Goal: Obtain resource: Download file/media

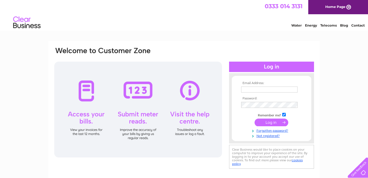
type input "utilities@bradleyhall.co.uk"
click at [274, 124] on input "submit" at bounding box center [272, 123] width 34 height 8
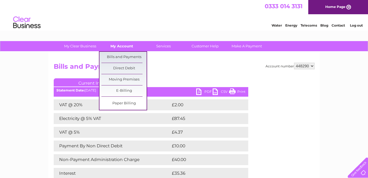
click at [121, 48] on link "My Account" at bounding box center [121, 46] width 45 height 10
click at [121, 56] on link "Bills and Payments" at bounding box center [123, 57] width 45 height 11
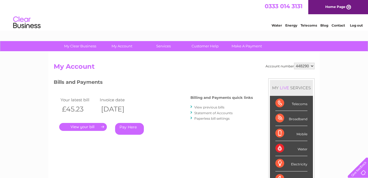
click at [210, 113] on link "Statement of Accounts" at bounding box center [213, 113] width 38 height 4
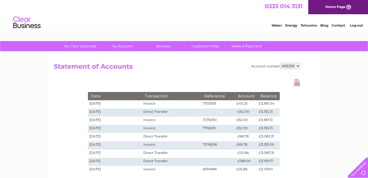
click at [295, 83] on link "Download Pdf" at bounding box center [296, 82] width 7 height 8
